Goal: Information Seeking & Learning: Find specific fact

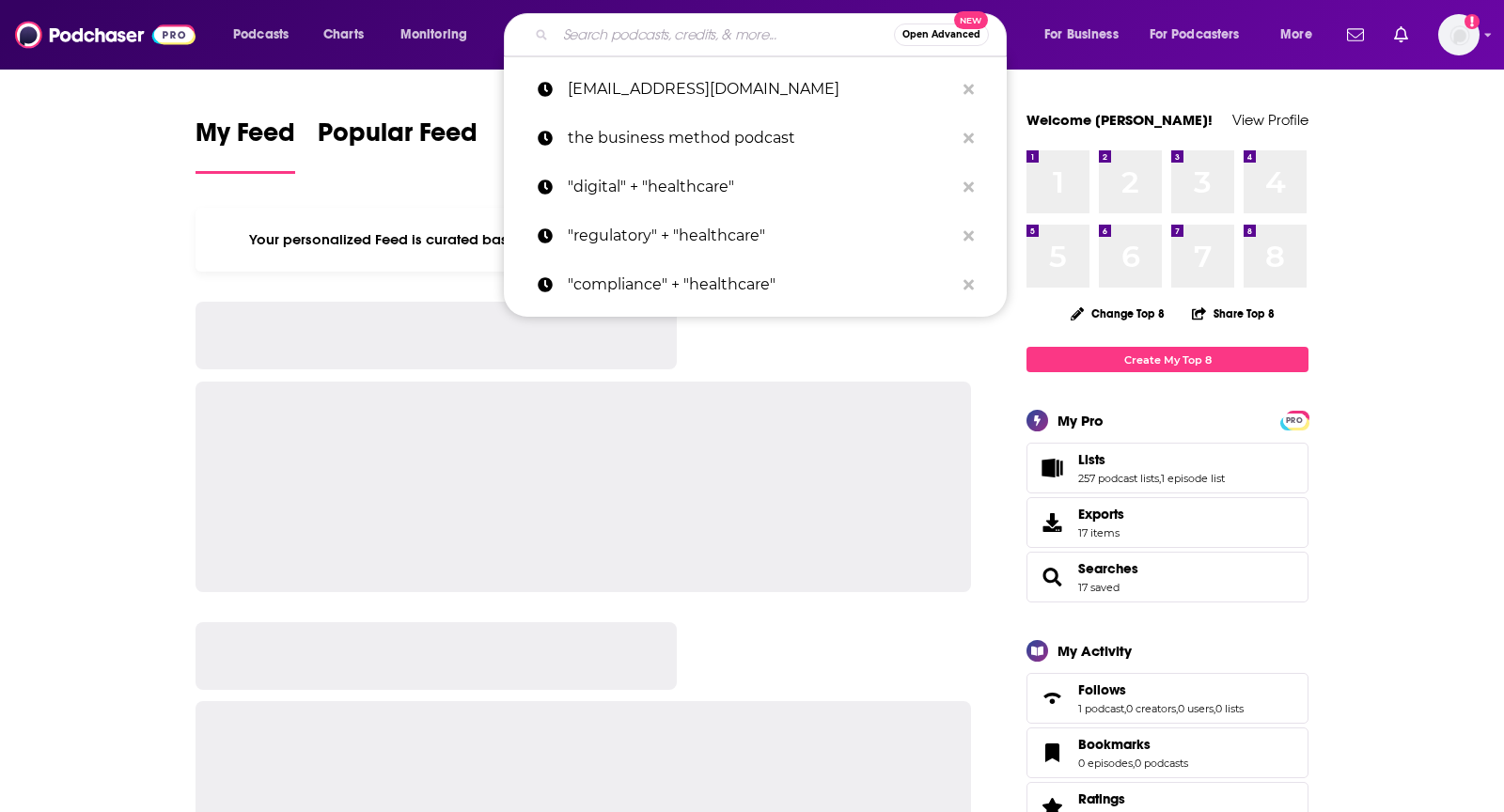
click at [740, 37] on input "Search podcasts, credits, & more..." at bounding box center [724, 34] width 338 height 31
paste input "Beyong the Training"
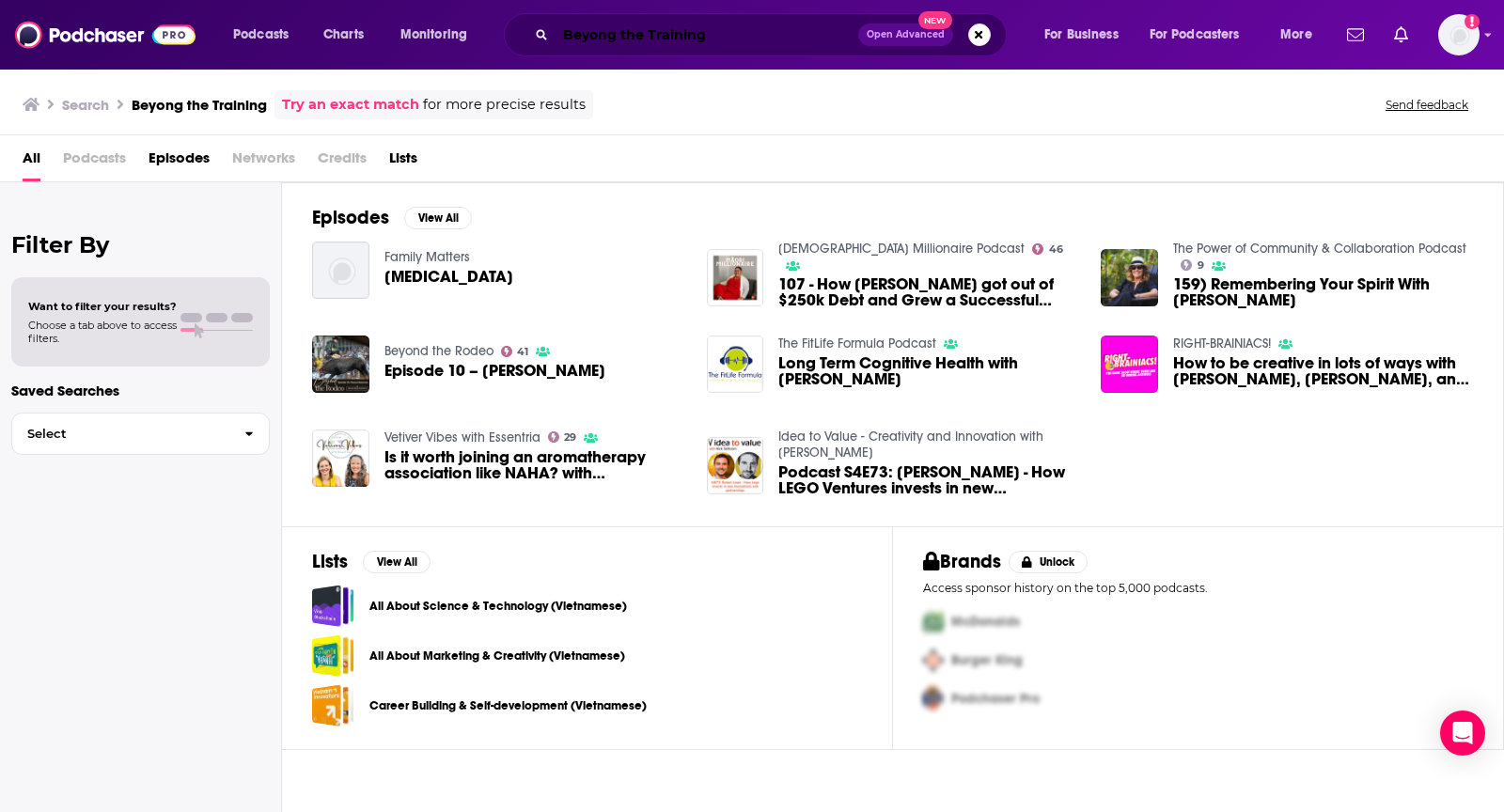
click at [614, 33] on input "Beyong the Training" at bounding box center [707, 34] width 303 height 31
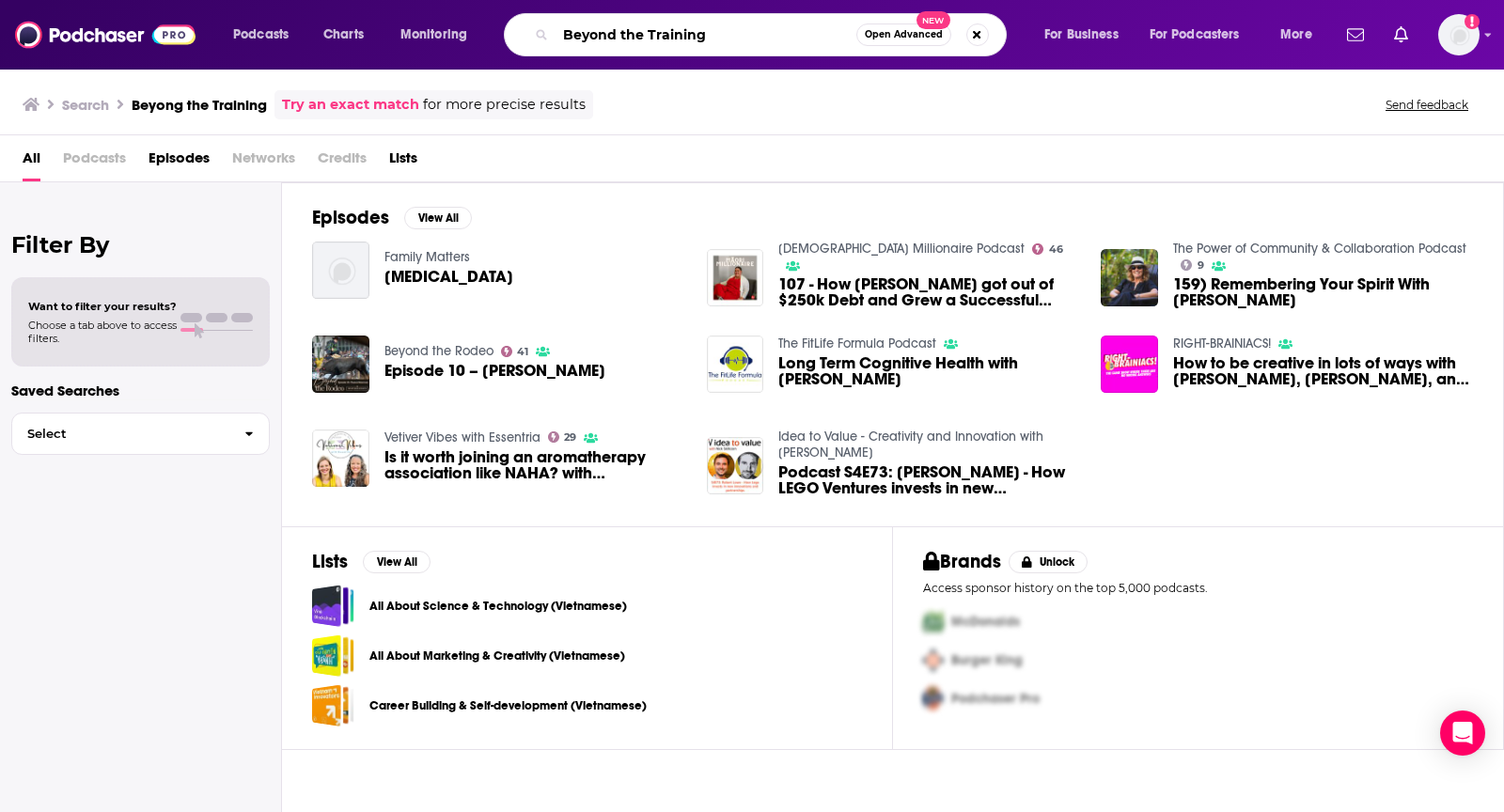
type input "Beyond the Training"
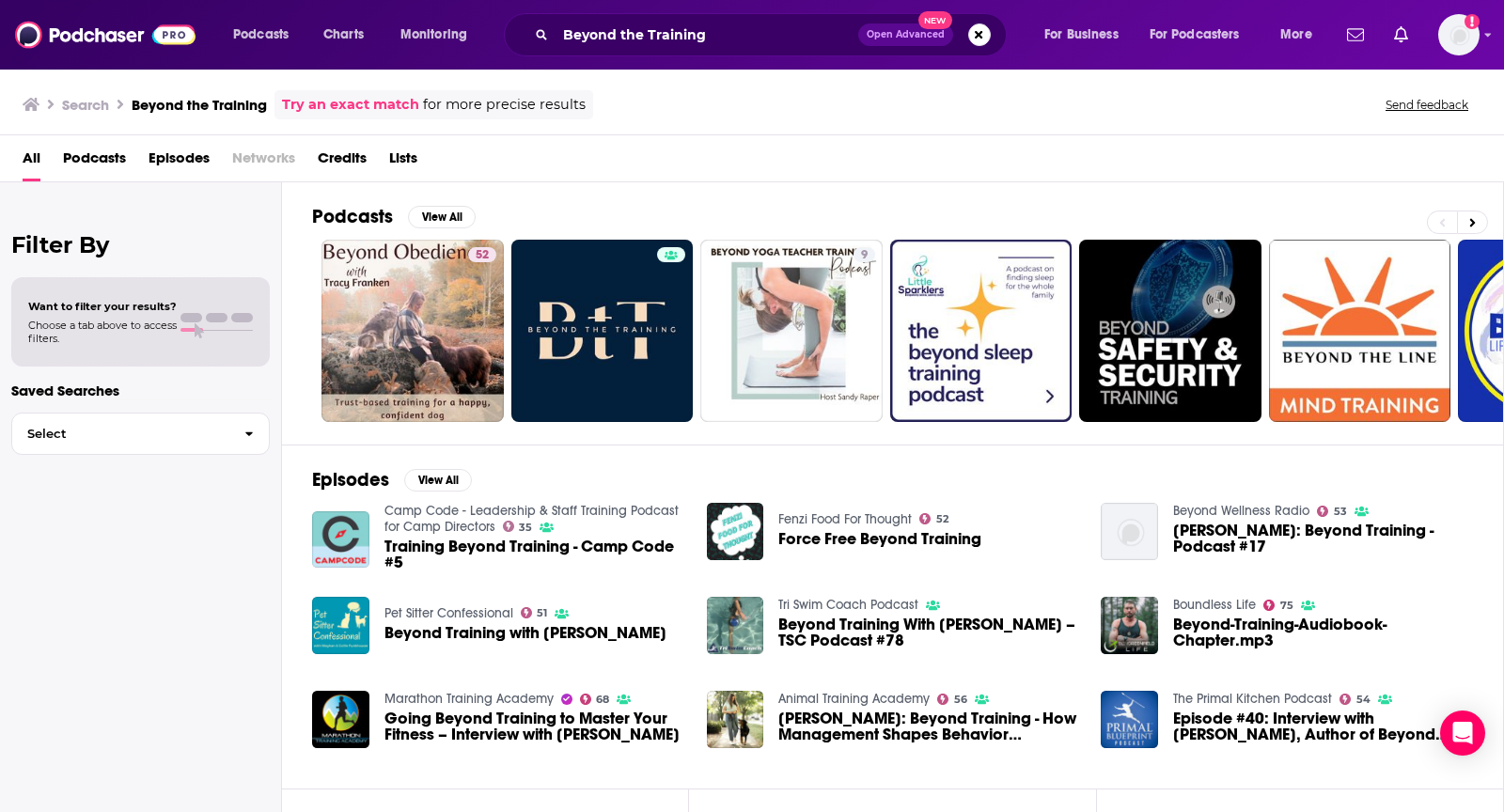
click at [79, 152] on span "Podcasts" at bounding box center [95, 162] width 63 height 38
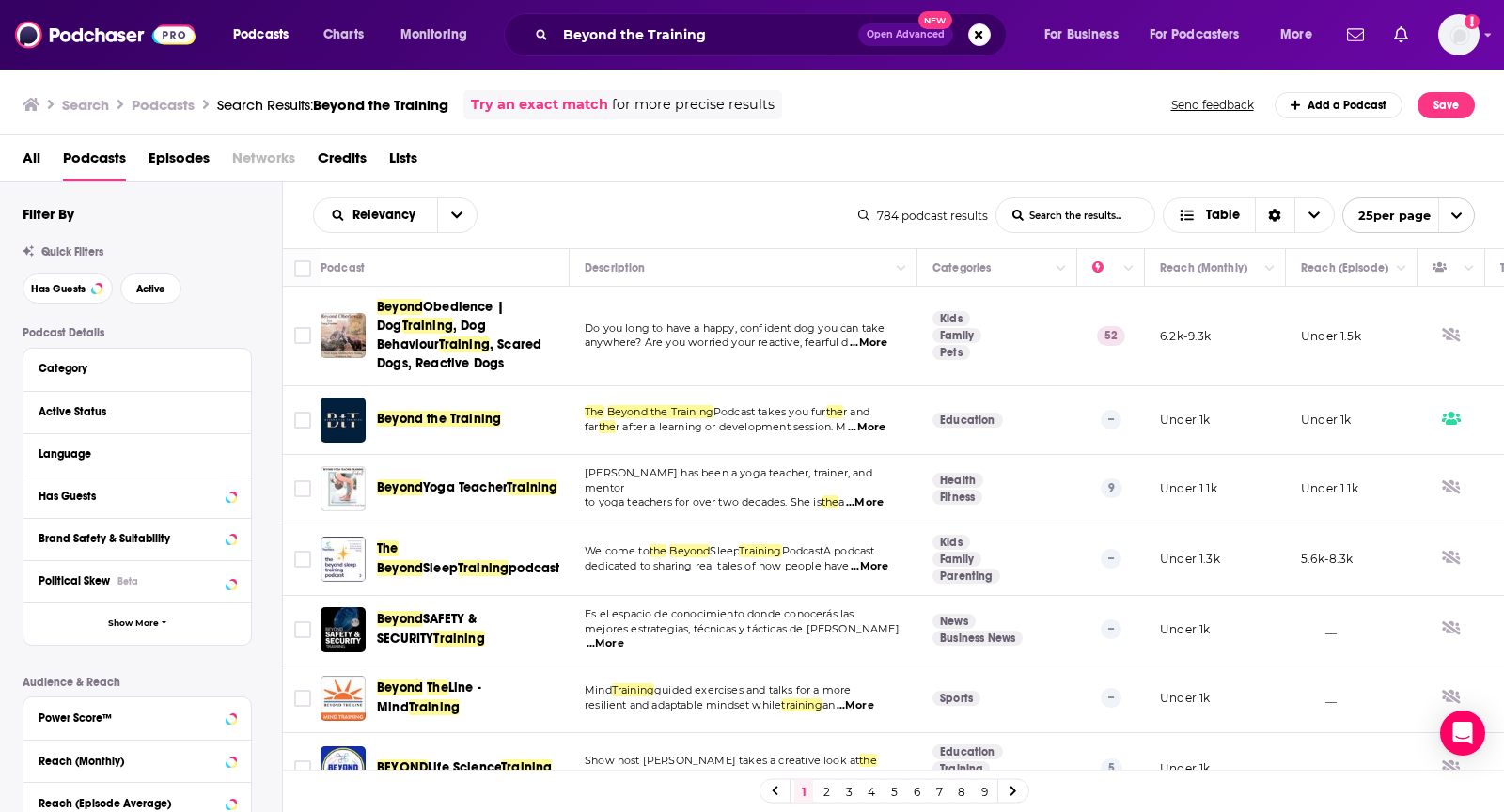
click at [870, 426] on span "...More" at bounding box center [866, 427] width 37 height 15
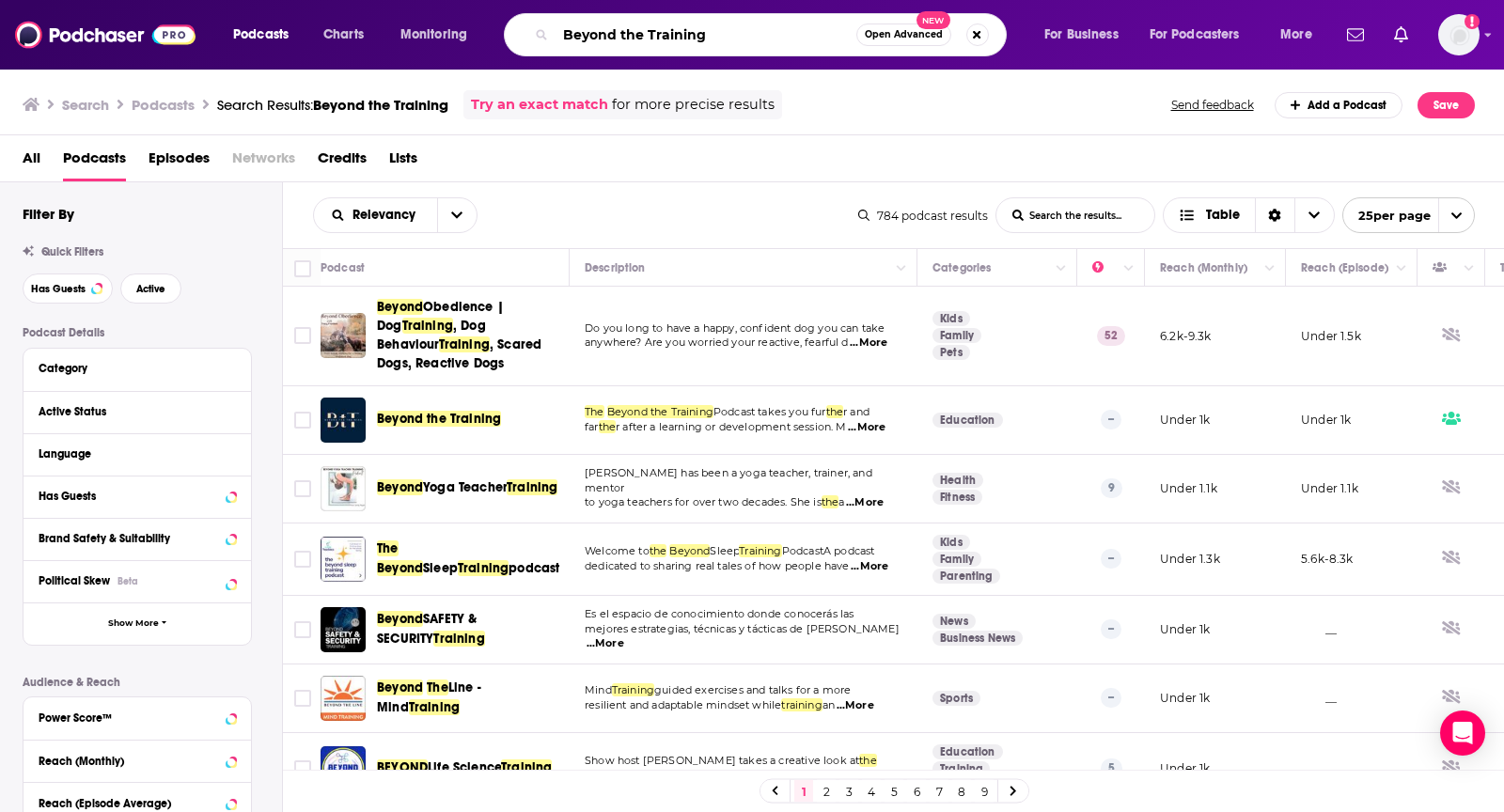
drag, startPoint x: 737, startPoint y: 37, endPoint x: 476, endPoint y: 33, distance: 261.0
click at [476, 33] on div "Podcasts Charts Monitoring Beyond the Training Open Advanced New For Business F…" at bounding box center [775, 34] width 1111 height 43
click at [564, 34] on input "Inside the IT Provider"" at bounding box center [706, 34] width 301 height 31
type input ""Inside the IT Provider""
